Goal: Task Accomplishment & Management: Manage account settings

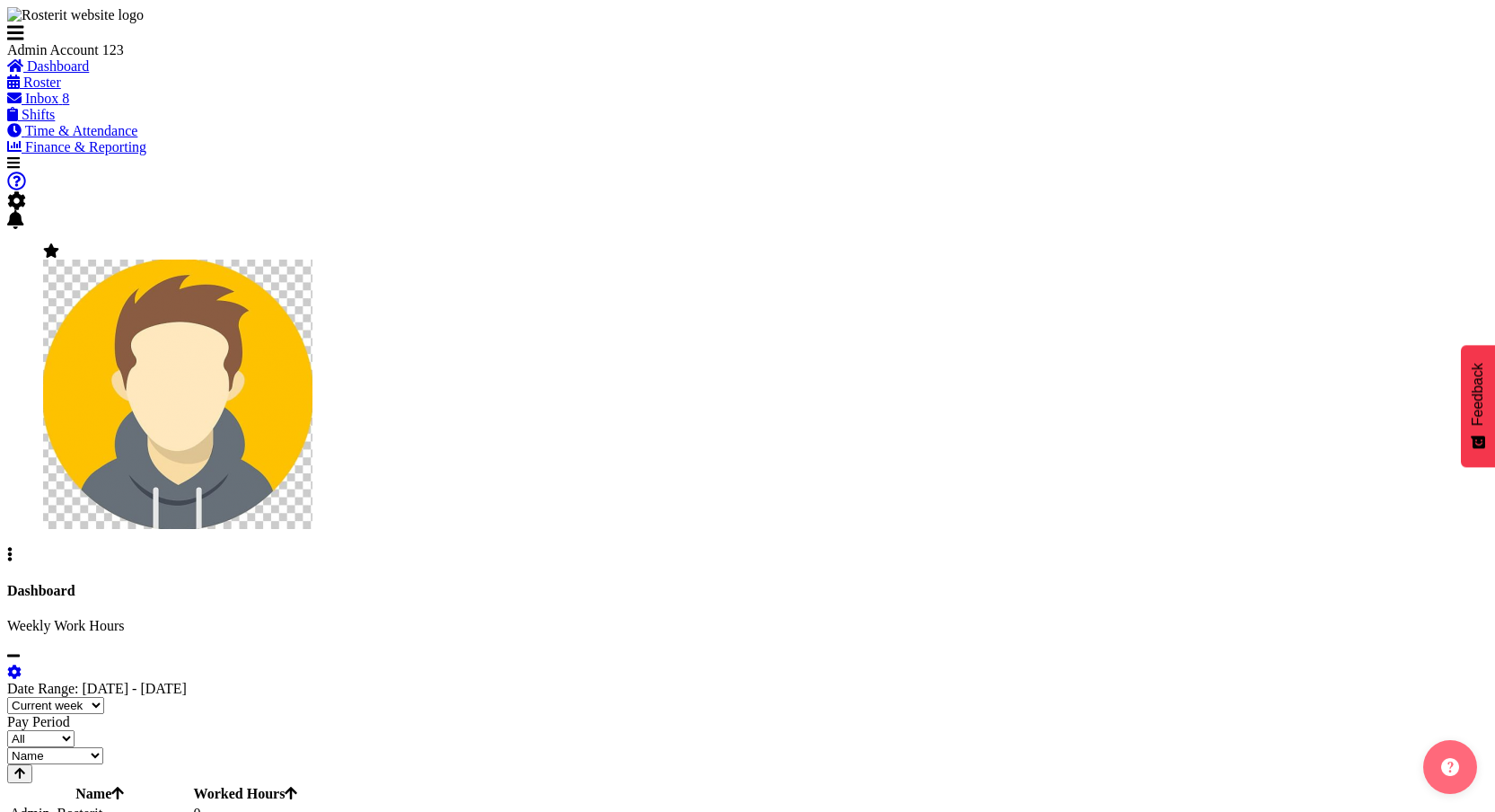
click at [26, 194] on span at bounding box center [17, 201] width 19 height 15
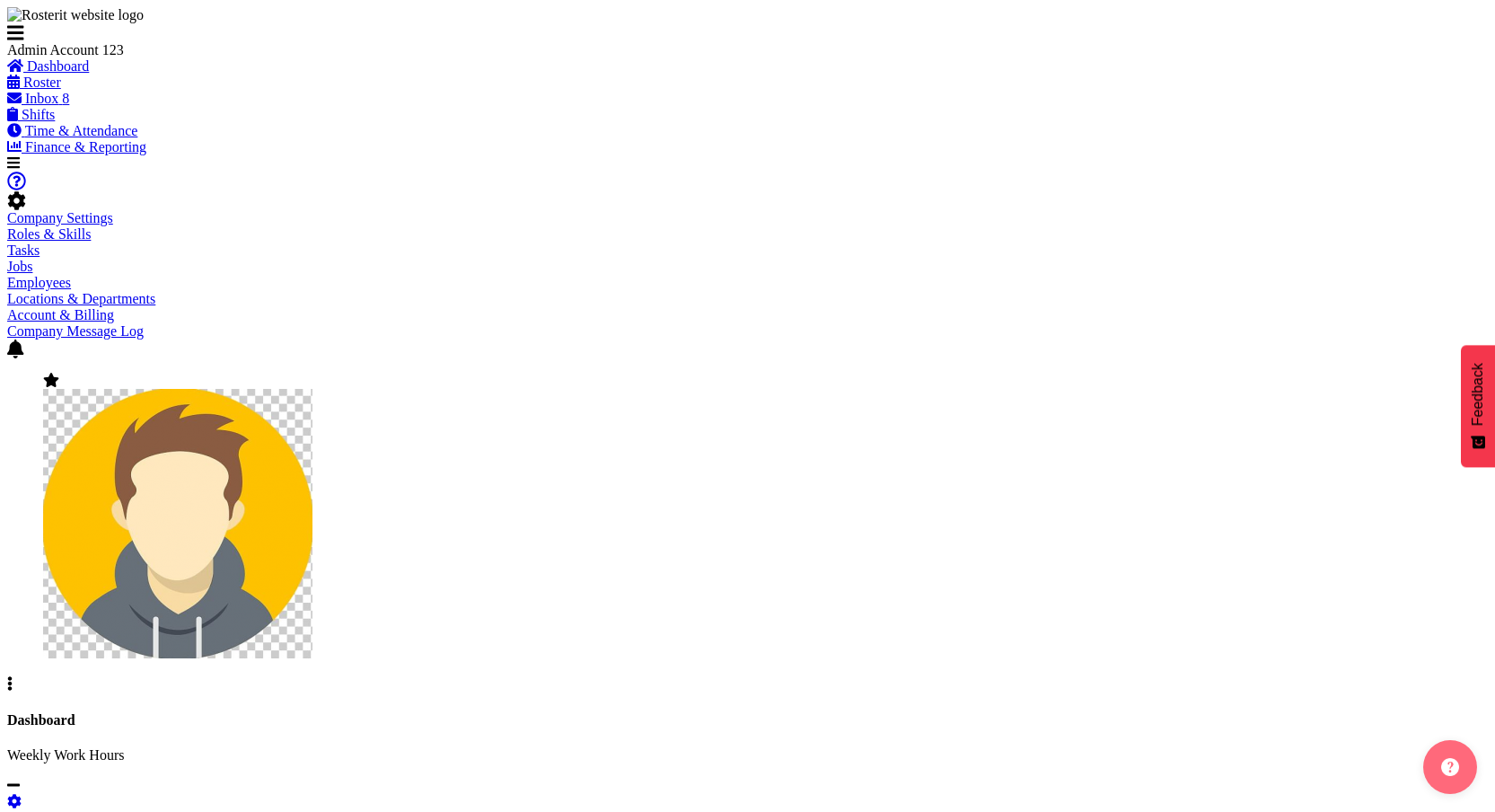
click at [59, 373] on span at bounding box center [50, 380] width 16 height 15
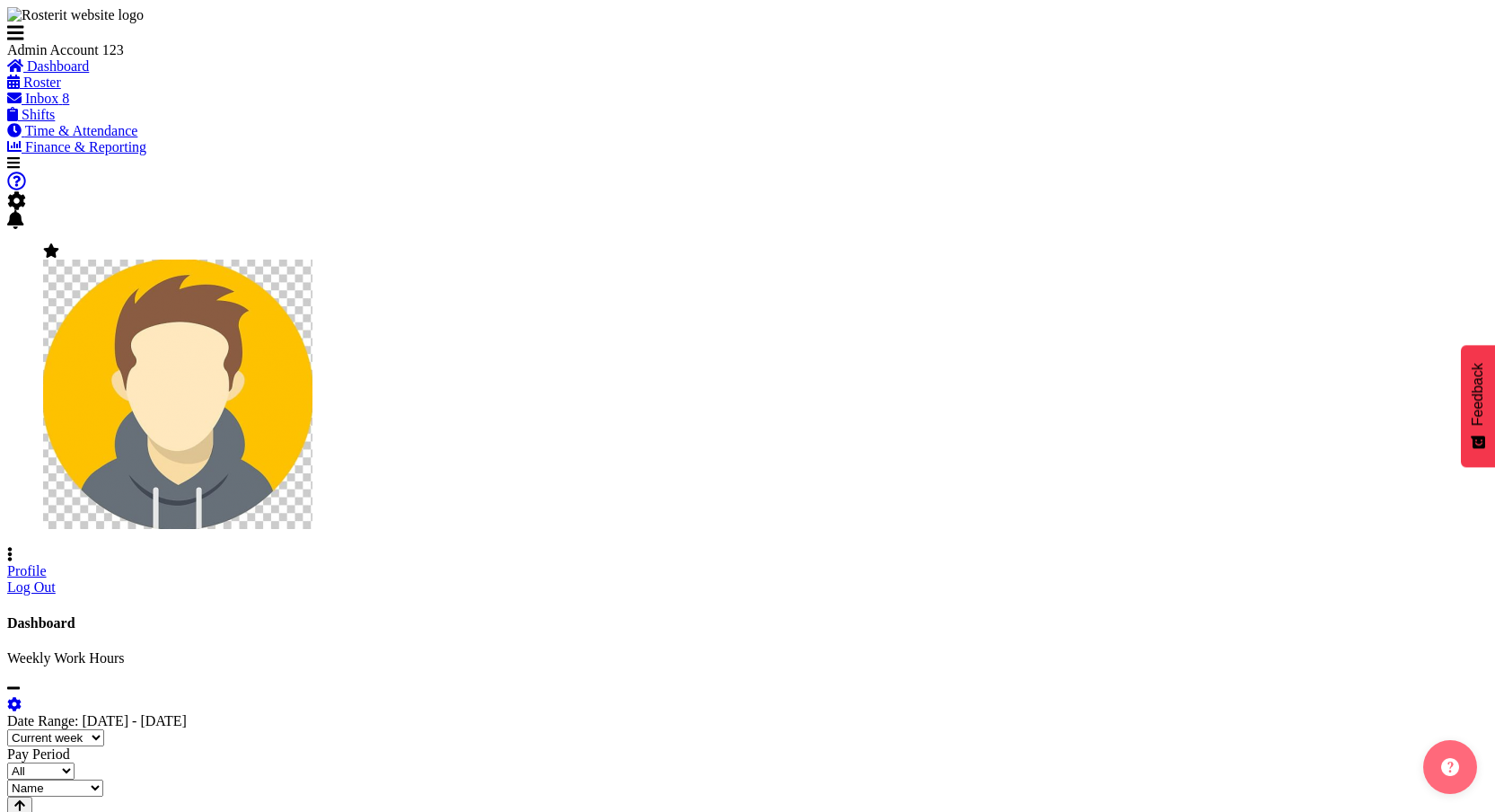
click at [1300, 172] on div "Company Settings Roles & Skills Tasks Jobs Employees Locations & Departments Ac…" at bounding box center [748, 383] width 1481 height 424
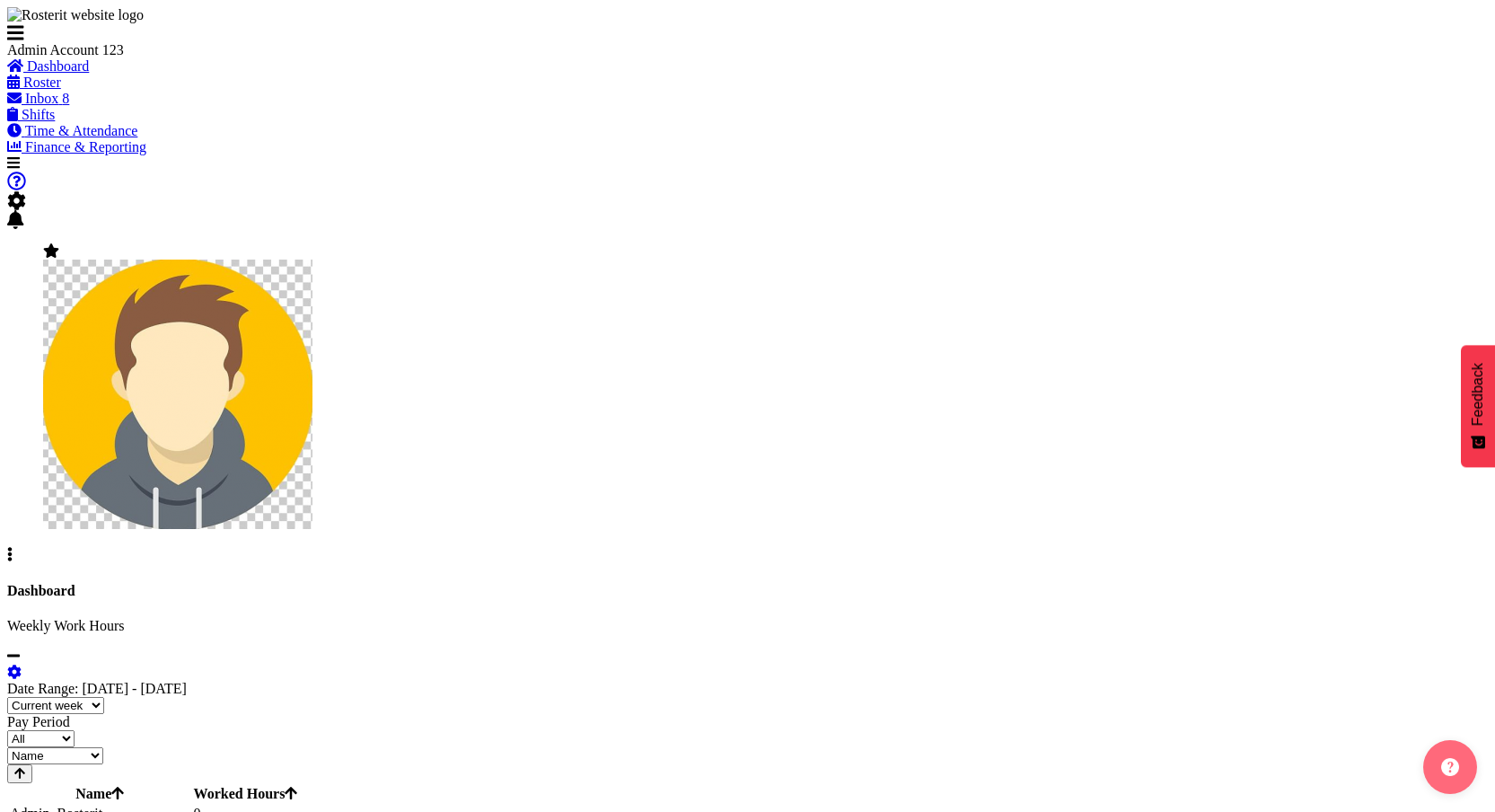
click at [26, 194] on span at bounding box center [17, 201] width 19 height 15
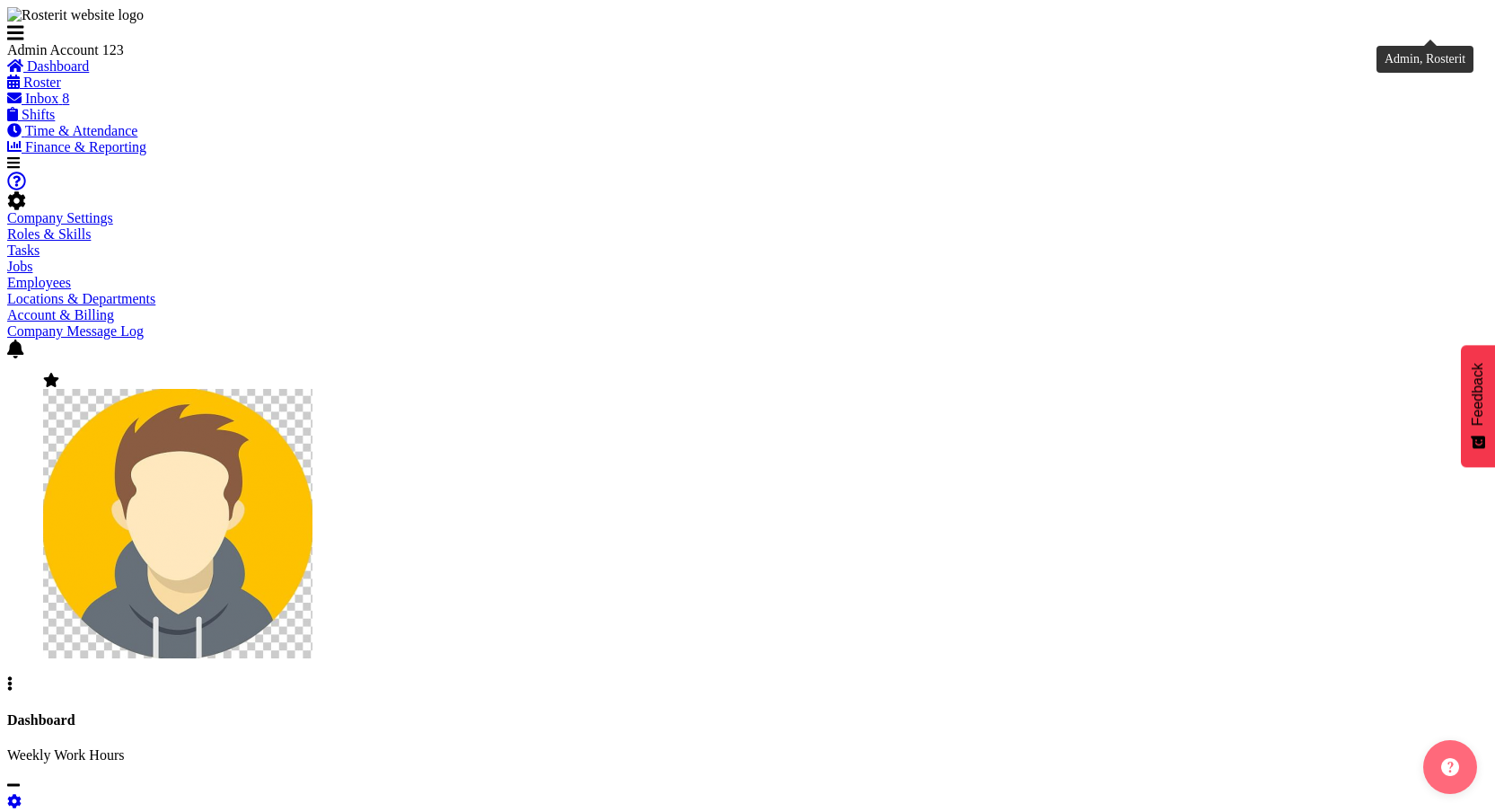
click at [312, 389] on img at bounding box center [177, 524] width 269 height 269
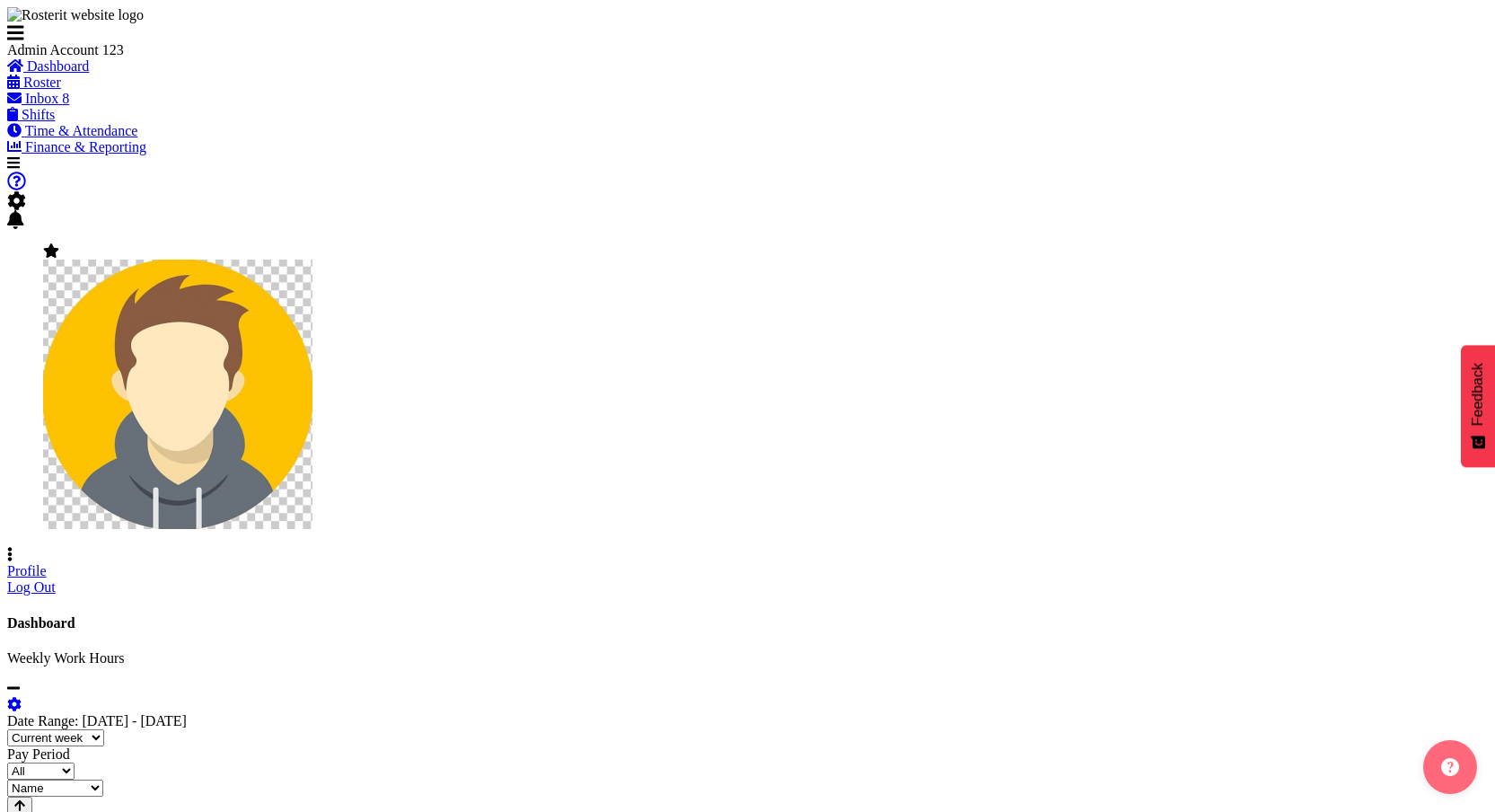
click at [46, 563] on link "Profile" at bounding box center [28, 571] width 40 height 15
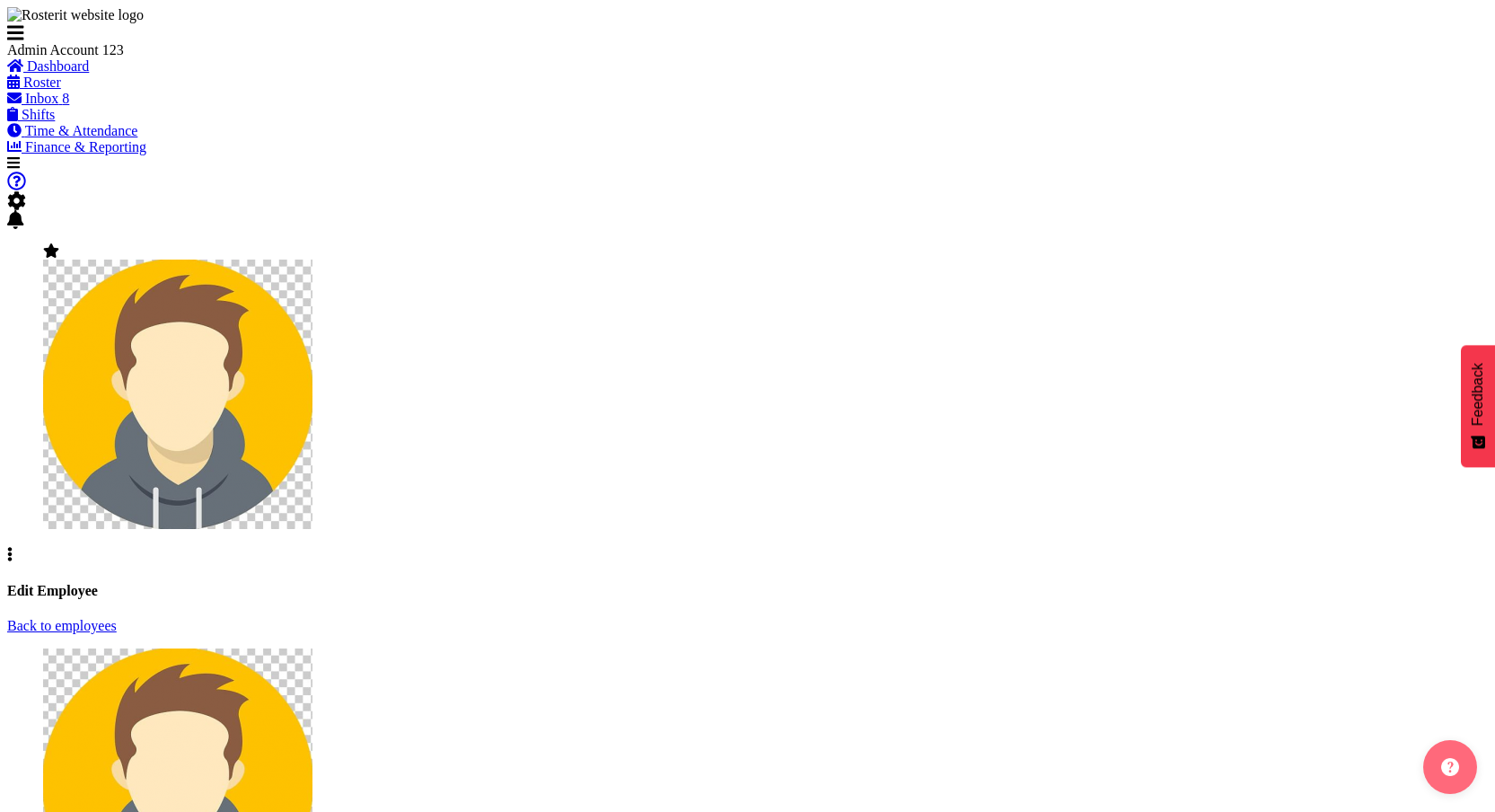
select select "1"
select select "TimelineWeekFortnight"
